Goal: Navigation & Orientation: Find specific page/section

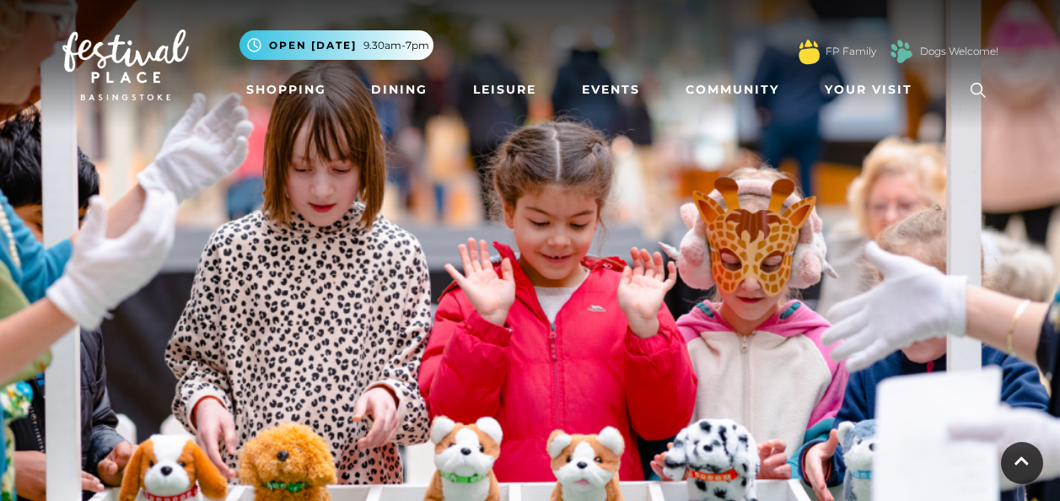
scroll to position [3106, 0]
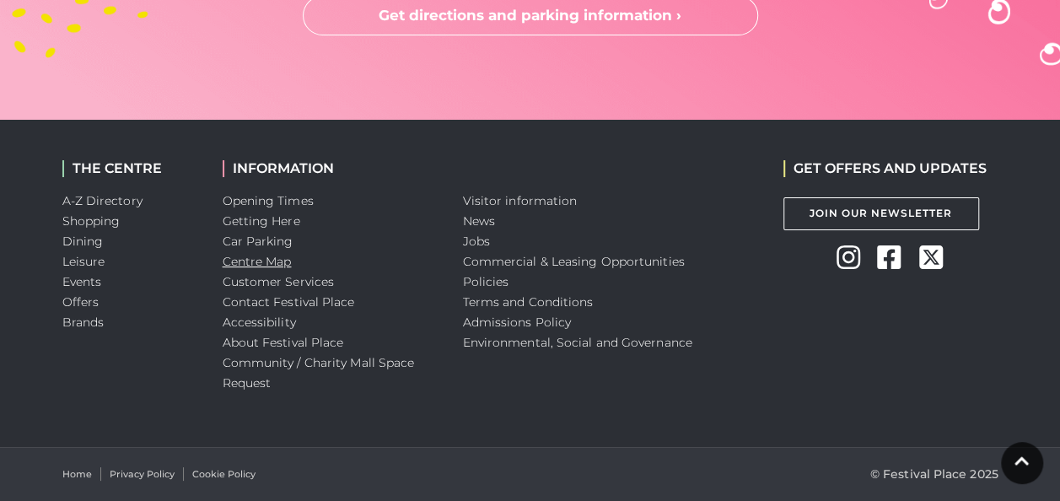
click at [268, 263] on link "Centre Map" at bounding box center [257, 261] width 69 height 15
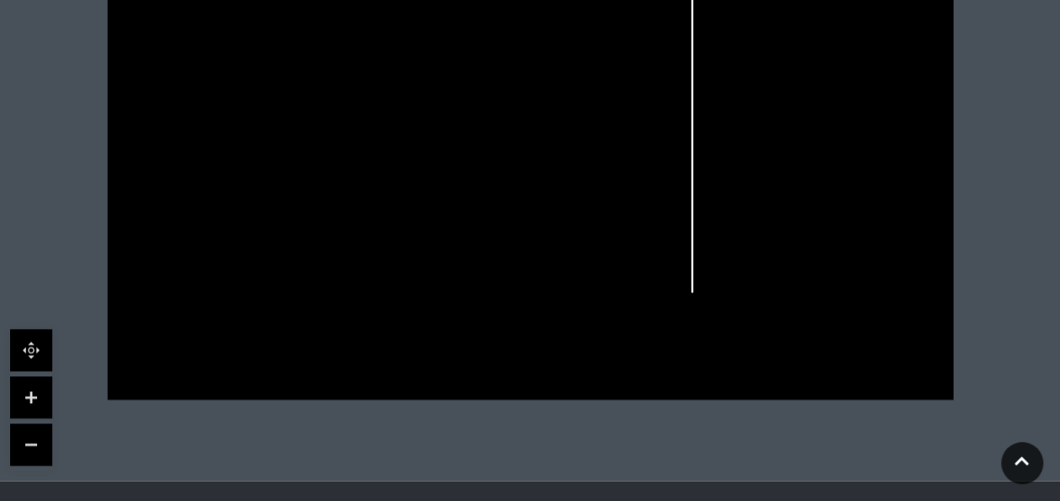
scroll to position [457, 0]
